Goal: Use online tool/utility: Use online tool/utility

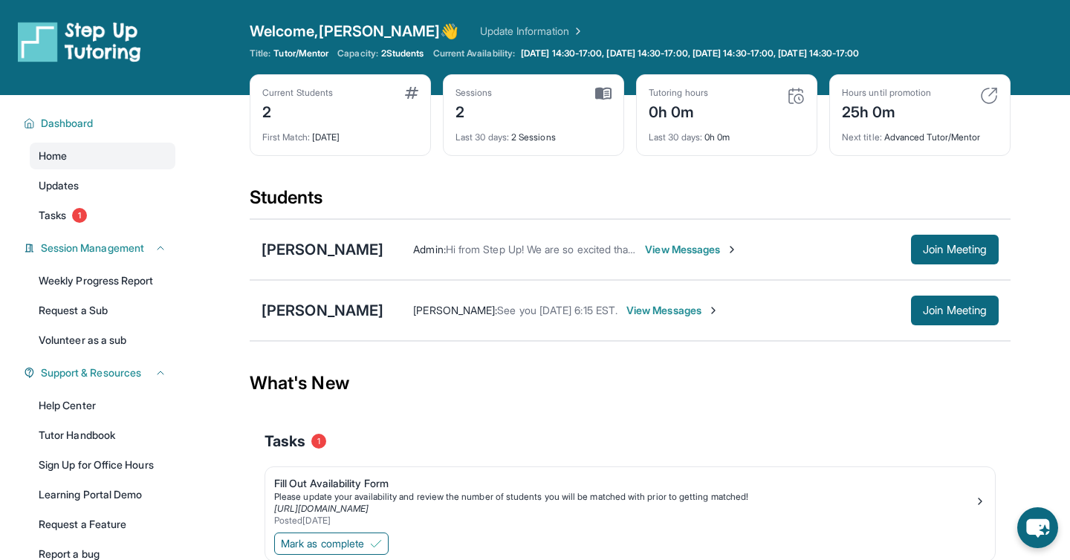
click at [481, 31] on link "Update Information" at bounding box center [532, 31] width 104 height 15
click at [41, 404] on link "Help Center" at bounding box center [103, 405] width 146 height 27
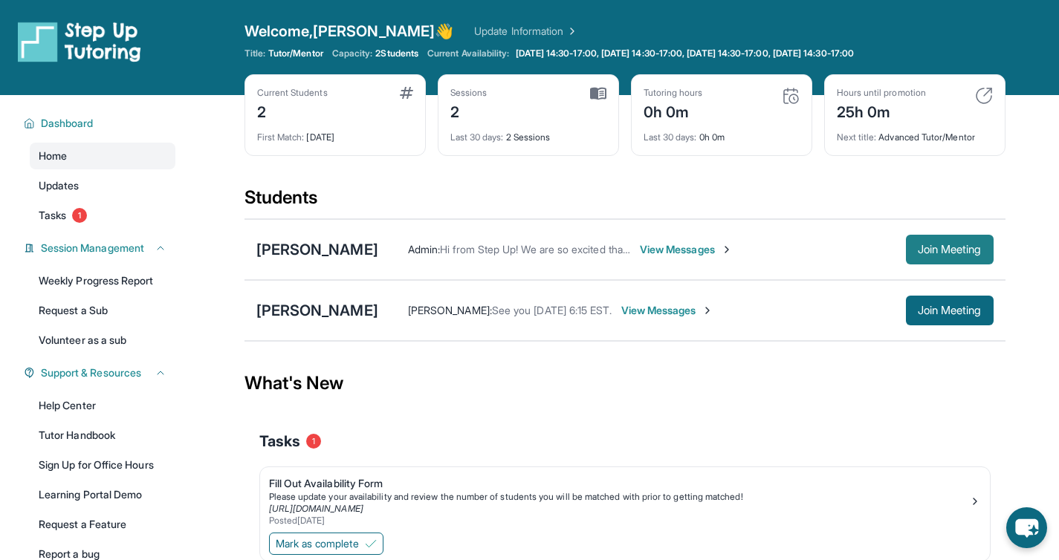
click at [969, 254] on span "Join Meeting" at bounding box center [950, 249] width 64 height 9
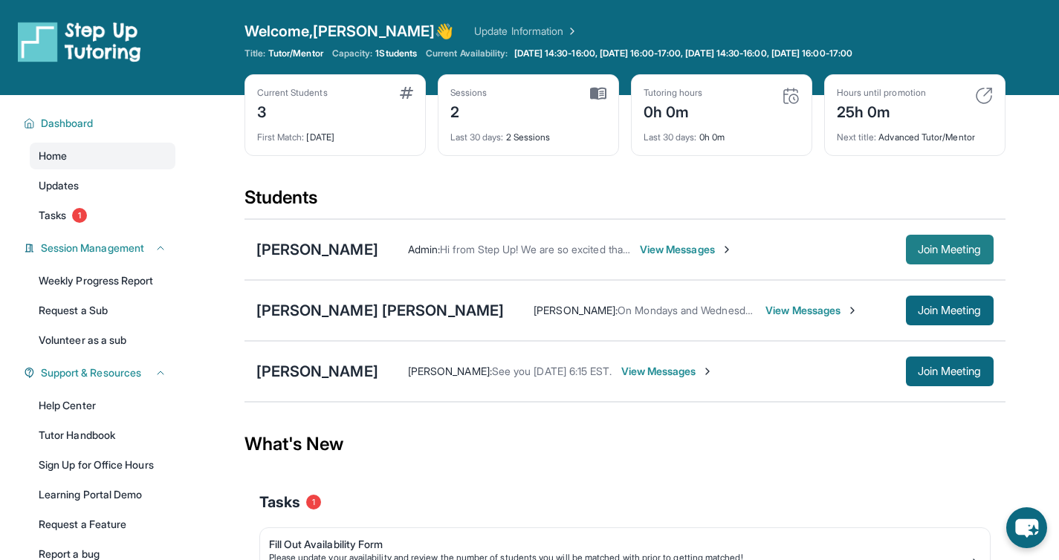
click at [924, 250] on span "Join Meeting" at bounding box center [950, 249] width 64 height 9
click at [956, 246] on span "Join Meeting" at bounding box center [950, 249] width 64 height 9
